Goal: Task Accomplishment & Management: Manage account settings

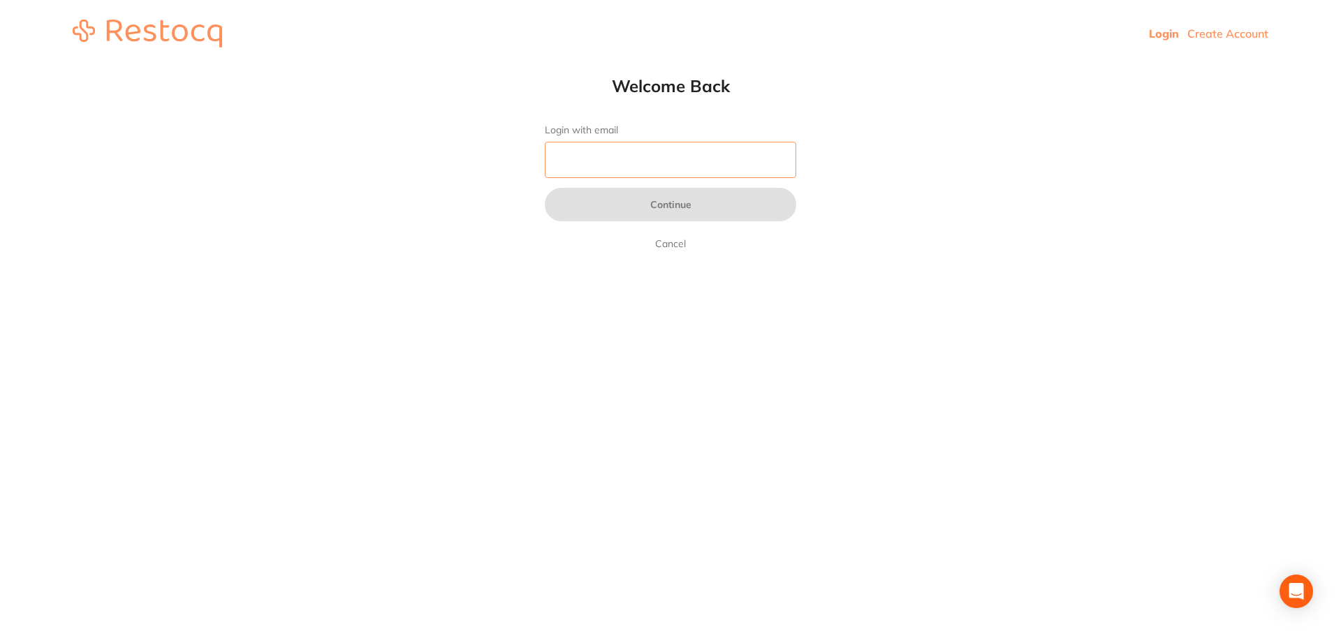
click at [632, 163] on input "Login with email" at bounding box center [670, 160] width 251 height 36
type input "[EMAIL_ADDRESS][DOMAIN_NAME]"
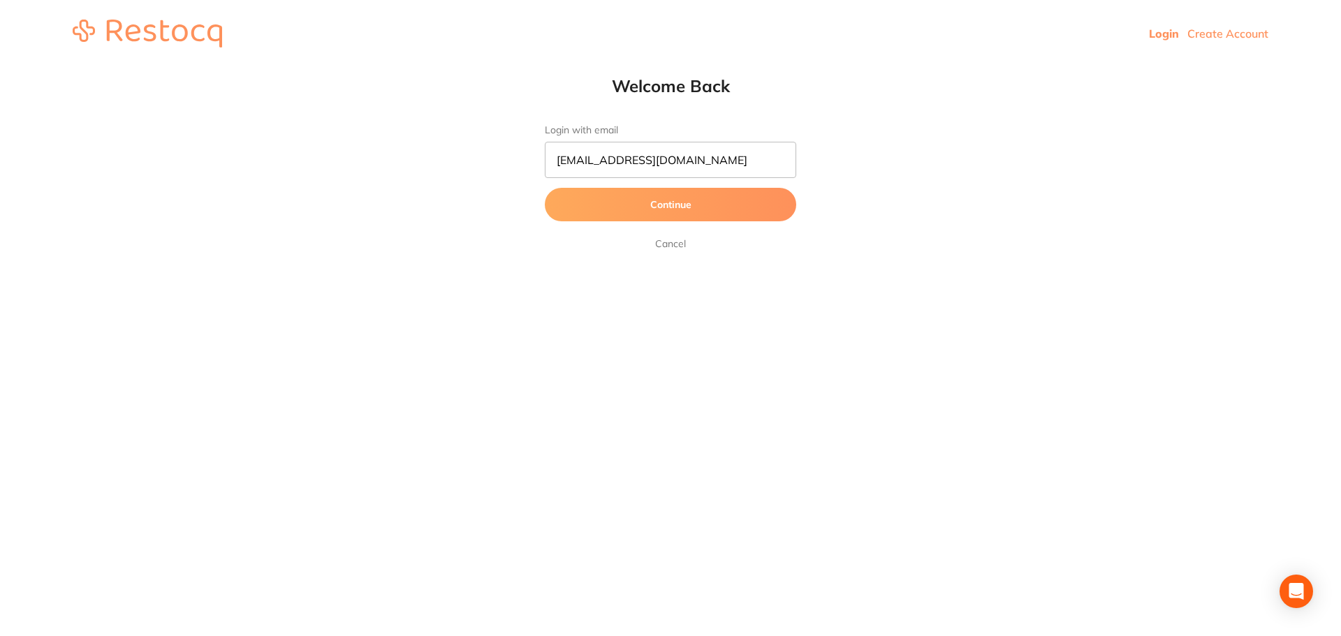
click at [663, 205] on button "Continue" at bounding box center [670, 205] width 251 height 34
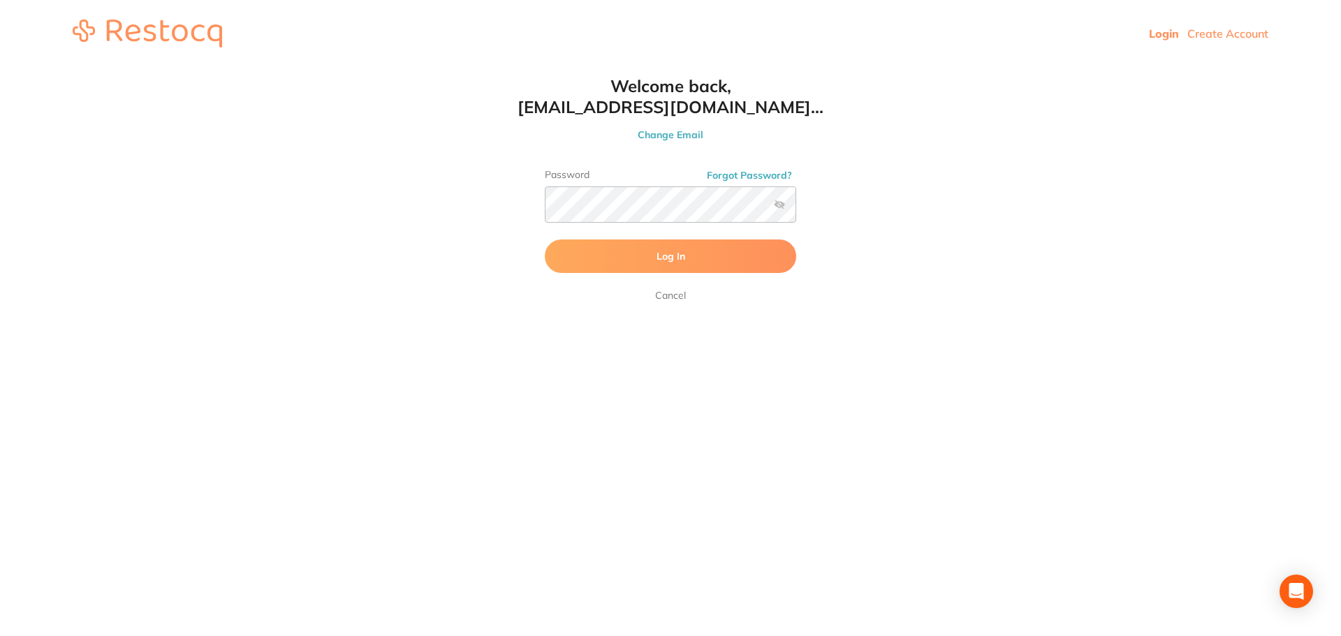
click at [614, 257] on button "Log In" at bounding box center [670, 257] width 251 height 34
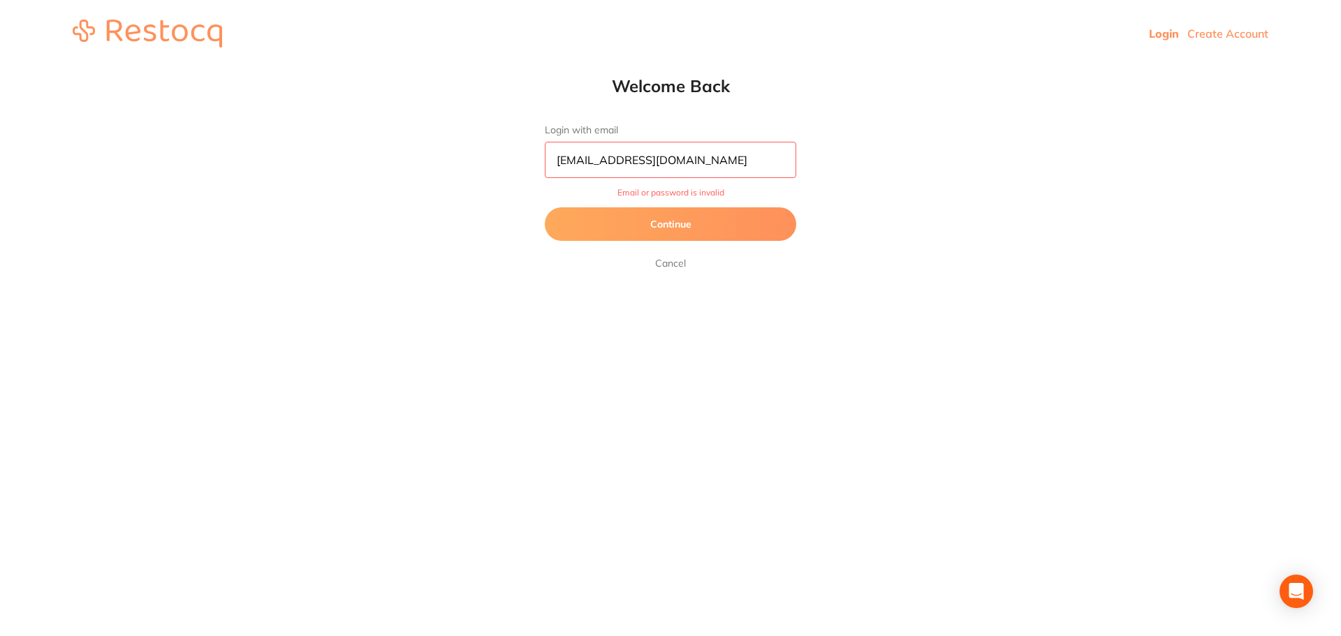
click at [694, 230] on button "Continue" at bounding box center [670, 224] width 251 height 34
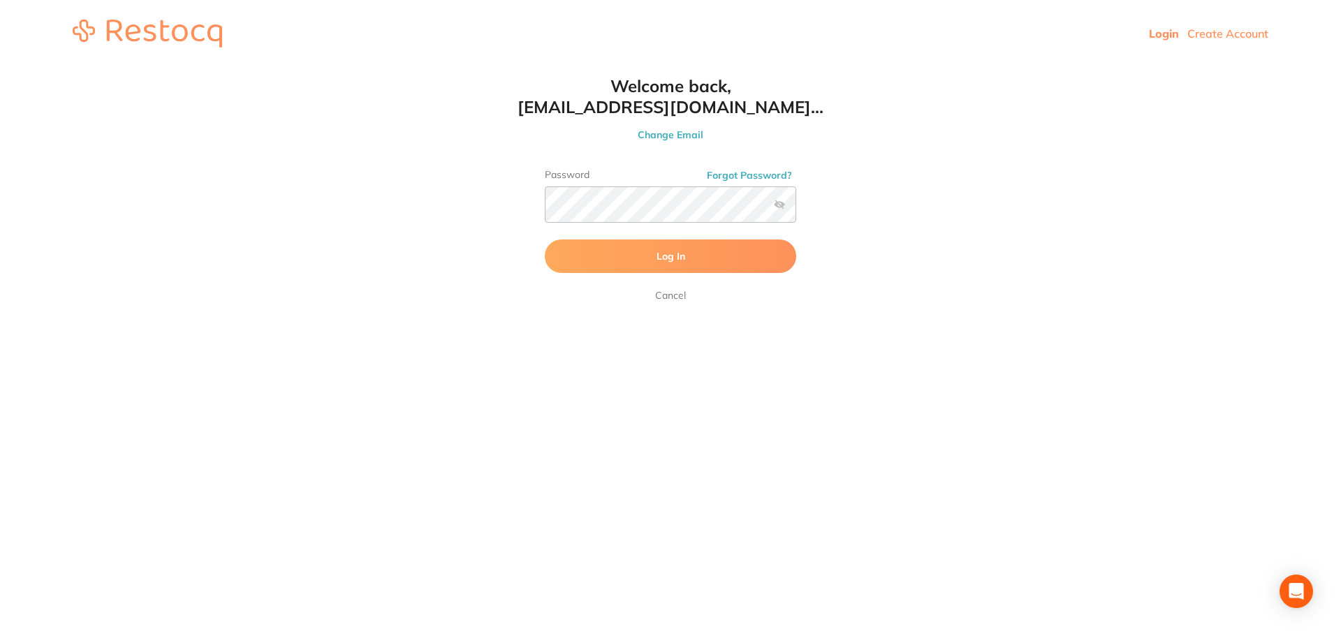
click at [779, 206] on label at bounding box center [779, 204] width 11 height 11
click at [796, 209] on input "checkbox" at bounding box center [796, 209] width 0 height 0
click at [524, 202] on div "Welcome back, [EMAIL_ADDRESS][DOMAIN_NAME]... Change Email Password Forgot Pass…" at bounding box center [670, 189] width 307 height 228
click at [642, 259] on button "Log In" at bounding box center [670, 257] width 251 height 34
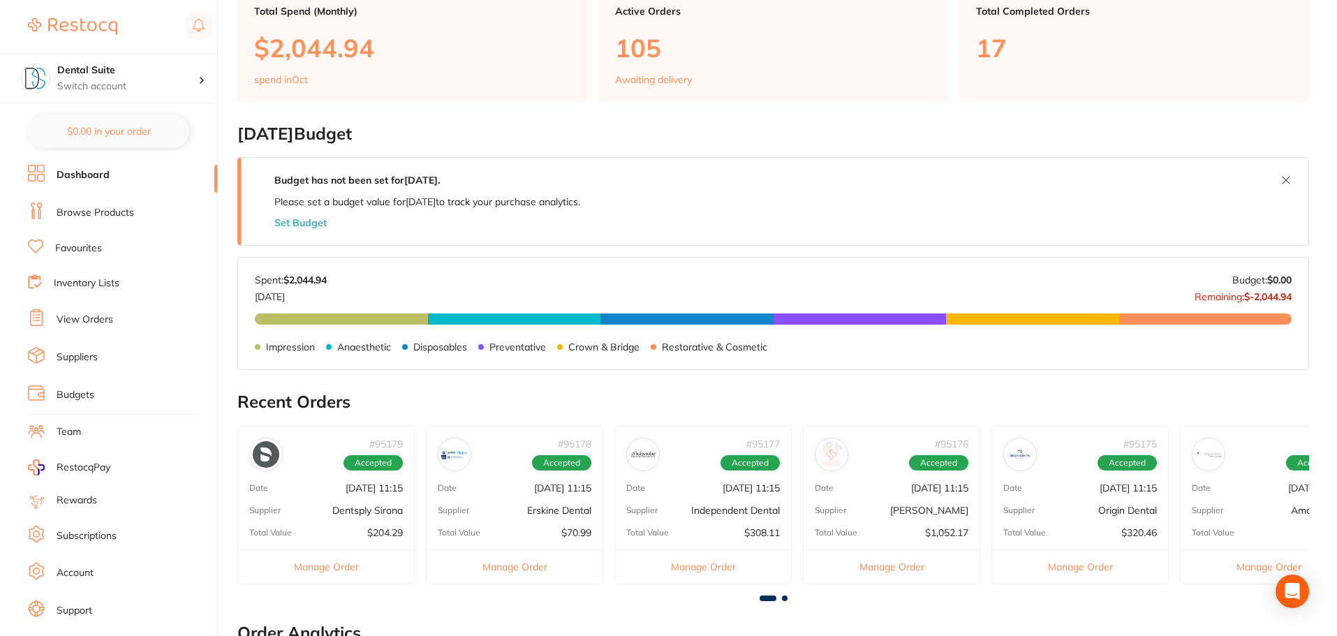
scroll to position [279, 0]
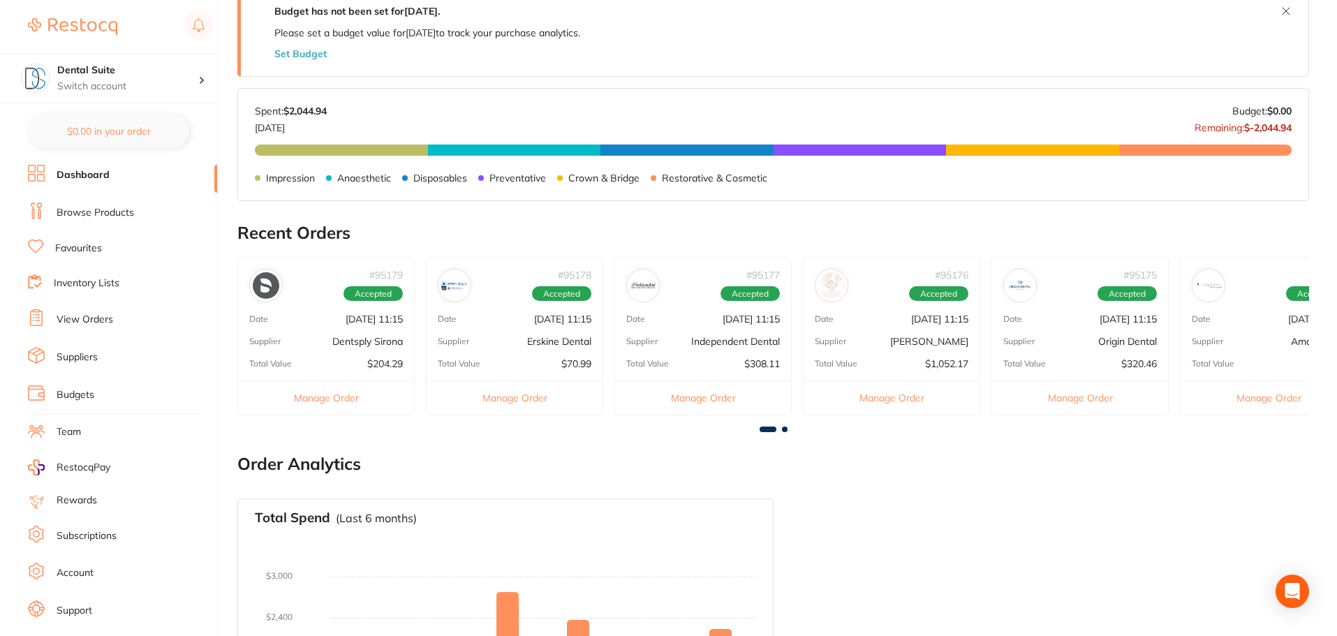
click at [782, 430] on span at bounding box center [785, 430] width 6 height 6
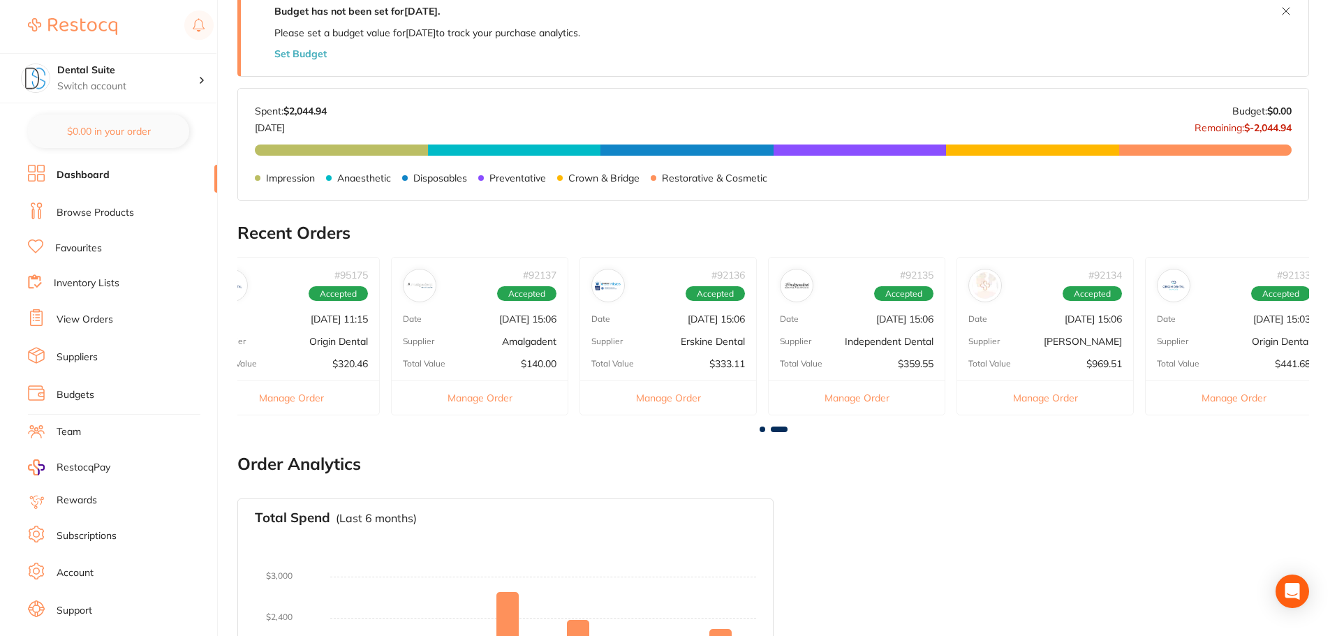
scroll to position [0, 802]
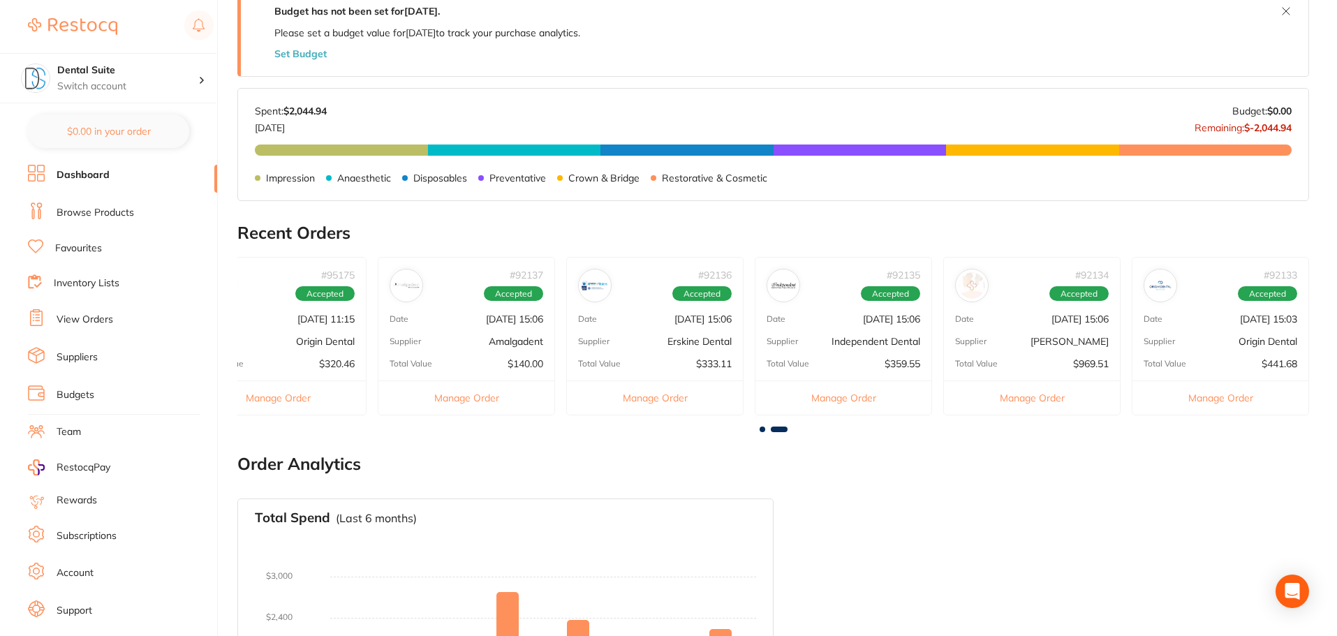
click at [844, 400] on button "Manage Order" at bounding box center [844, 398] width 176 height 34
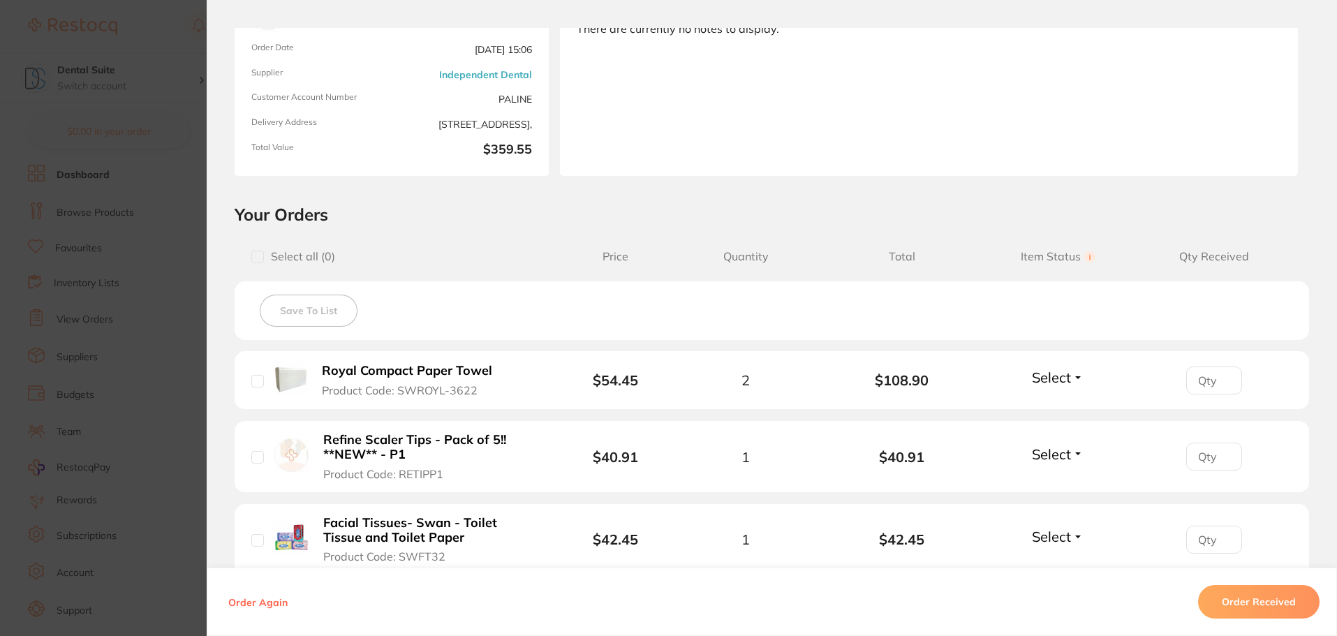
scroll to position [140, 0]
